Goal: Obtain resource: Download file/media

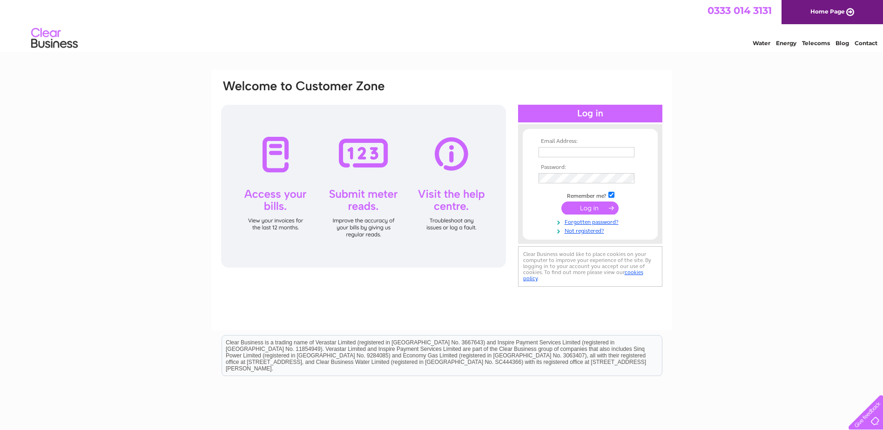
click at [564, 156] on input "text" at bounding box center [587, 152] width 96 height 10
paste input "syu@whitelawwells.co.uk"
type input "syu@whitelawwells.co.uk"
click at [608, 198] on td "Remember me?" at bounding box center [590, 194] width 108 height 9
click at [611, 194] on input "checkbox" at bounding box center [611, 195] width 6 height 6
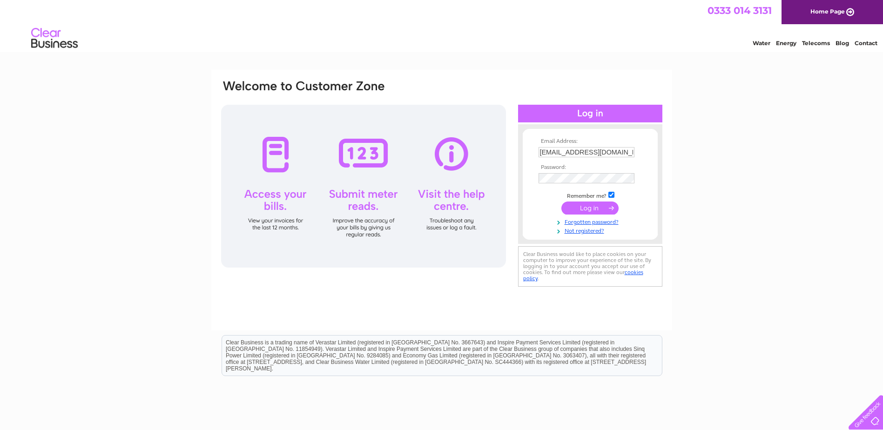
checkbox input "false"
click at [606, 209] on input "submit" at bounding box center [589, 208] width 57 height 13
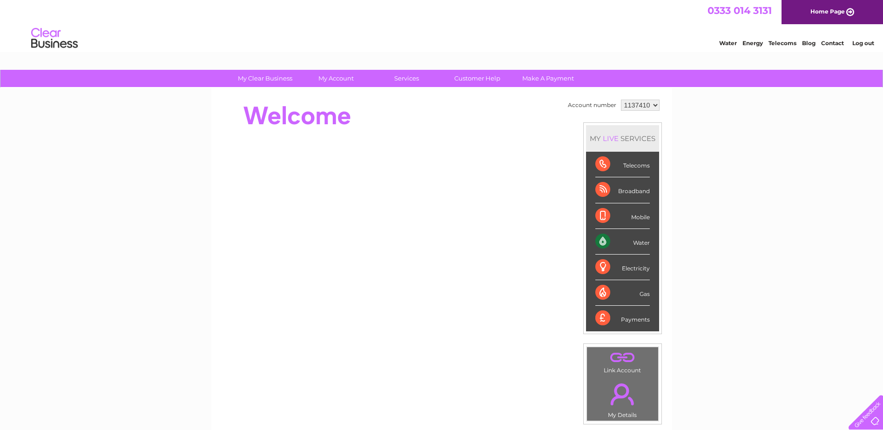
click at [552, 112] on div at bounding box center [389, 115] width 339 height 37
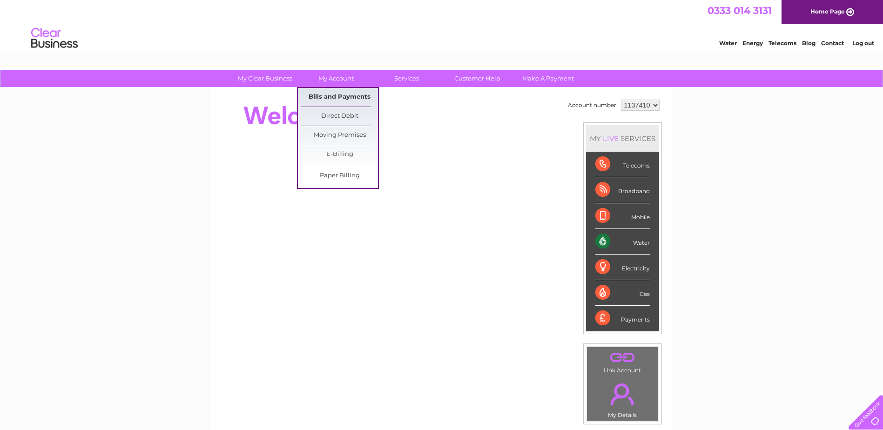
click at [346, 99] on link "Bills and Payments" at bounding box center [339, 97] width 77 height 19
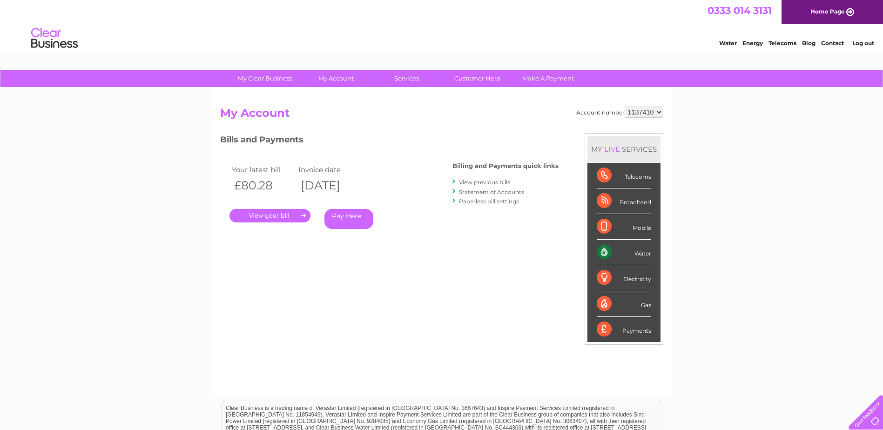
click at [489, 182] on link "View previous bills" at bounding box center [484, 182] width 51 height 7
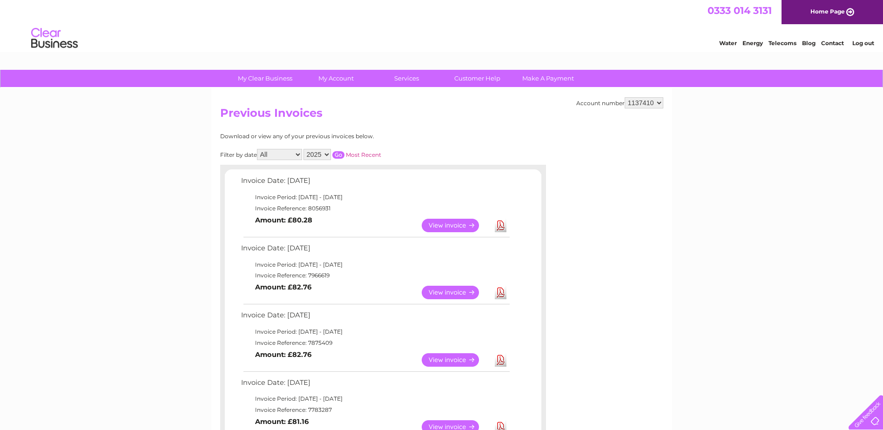
click at [648, 101] on select "1137410" at bounding box center [644, 102] width 39 height 11
click at [587, 115] on h2 "Previous Invoices" at bounding box center [441, 116] width 443 height 18
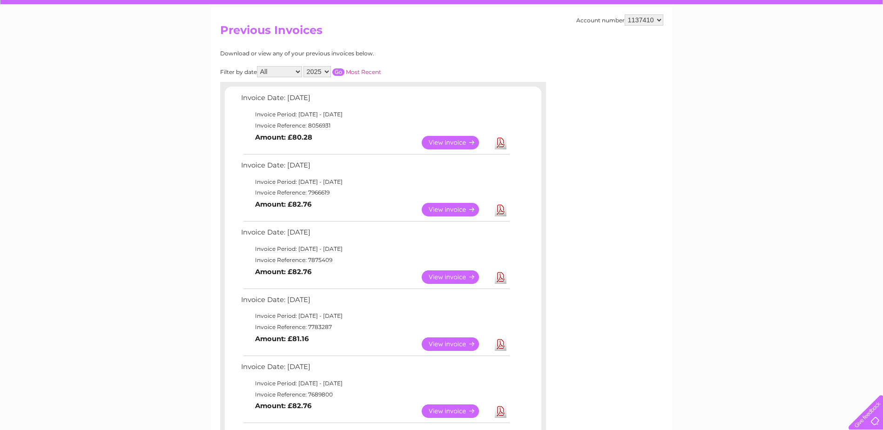
scroll to position [279, 0]
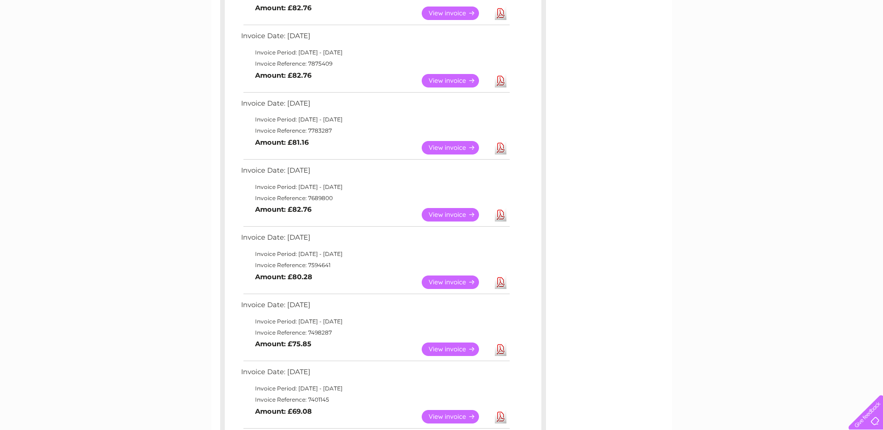
click at [497, 213] on link "Download" at bounding box center [501, 215] width 12 height 14
click at [742, 15] on div "My Clear Business Login Details My Details My Preferences Link Account My Accou…" at bounding box center [441, 247] width 883 height 912
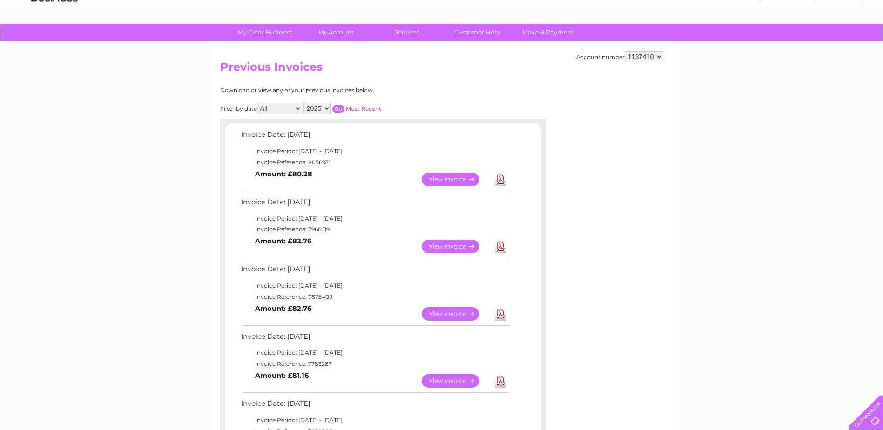
scroll to position [0, 0]
